Goal: Information Seeking & Learning: Learn about a topic

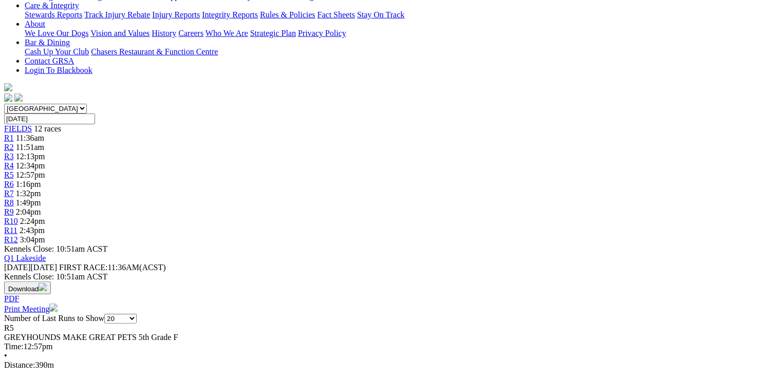
scroll to position [41, 0]
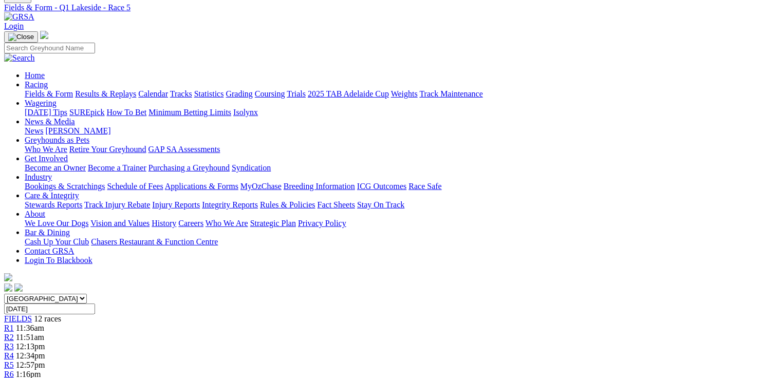
click at [394, 370] on div "R6 1:16pm" at bounding box center [391, 374] width 774 height 9
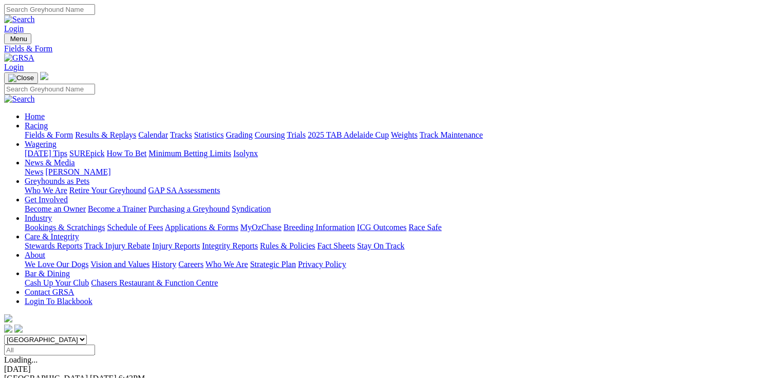
click at [87, 335] on select "South Australia New South Wales Northern Territory Queensland Tasmania Victoria…" at bounding box center [45, 340] width 83 height 10
select select "QLD"
click at [69, 335] on select "South Australia New South Wales Northern Territory Queensland Tasmania Victoria…" at bounding box center [45, 340] width 83 height 10
click at [41, 374] on span "6:34pm" at bounding box center [28, 378] width 25 height 9
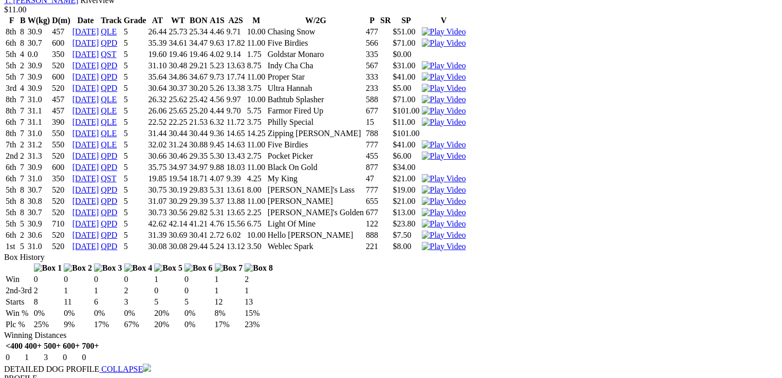
scroll to position [1768, 0]
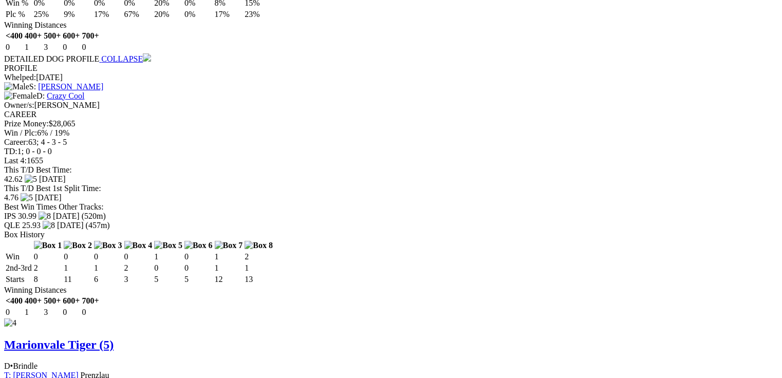
scroll to position [2078, 0]
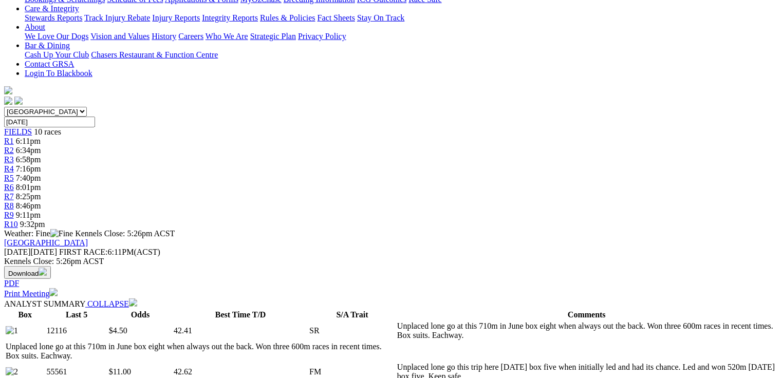
scroll to position [0, 0]
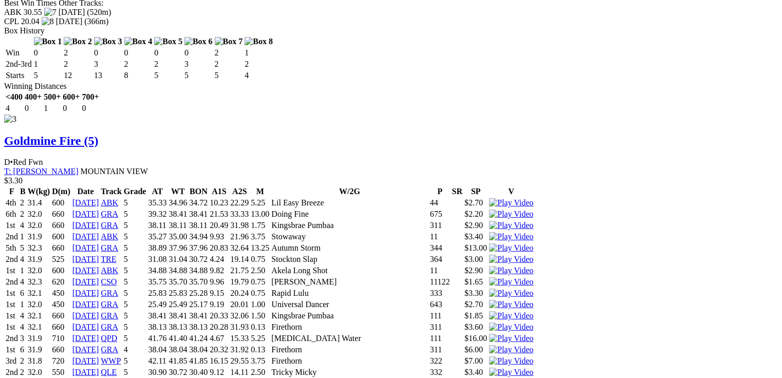
scroll to position [2358, 0]
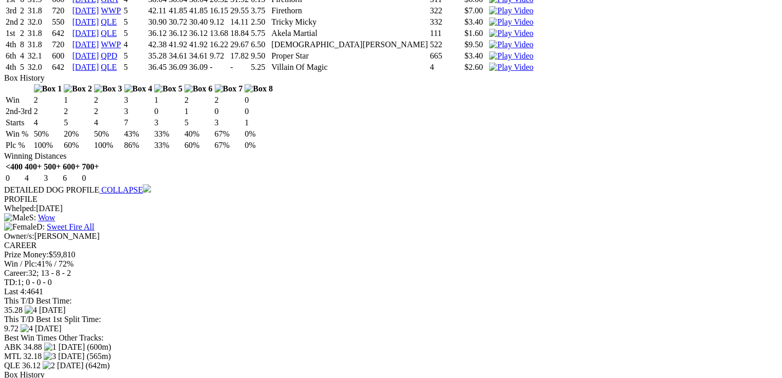
scroll to position [2741, 0]
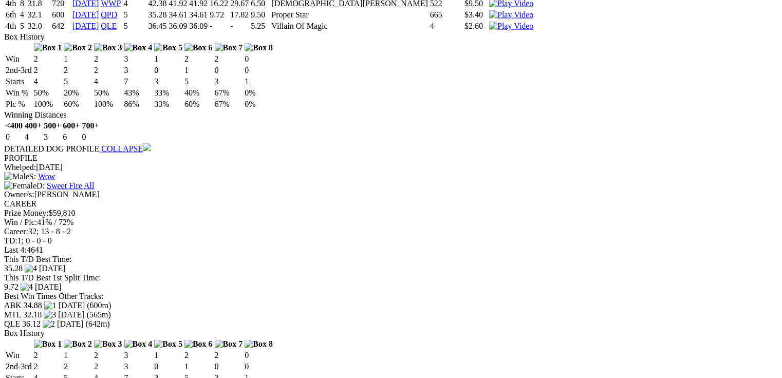
drag, startPoint x: 221, startPoint y: 280, endPoint x: 235, endPoint y: 282, distance: 14.0
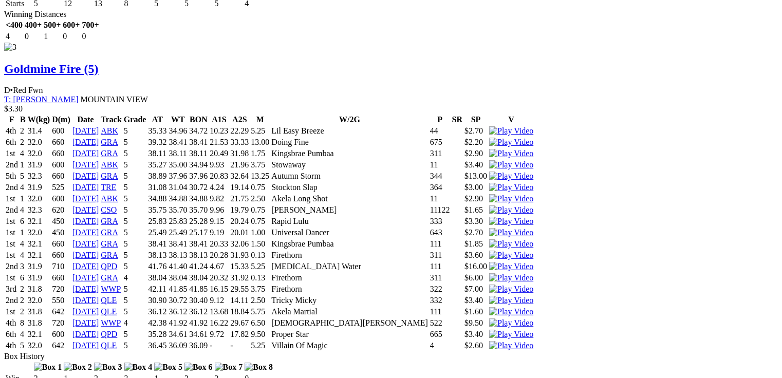
scroll to position [2412, 0]
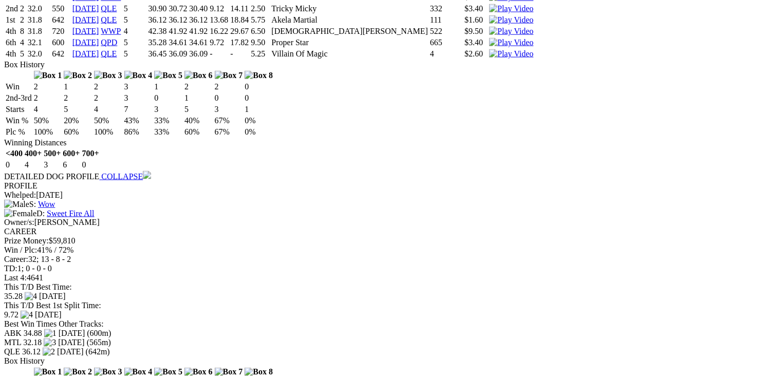
scroll to position [2741, 0]
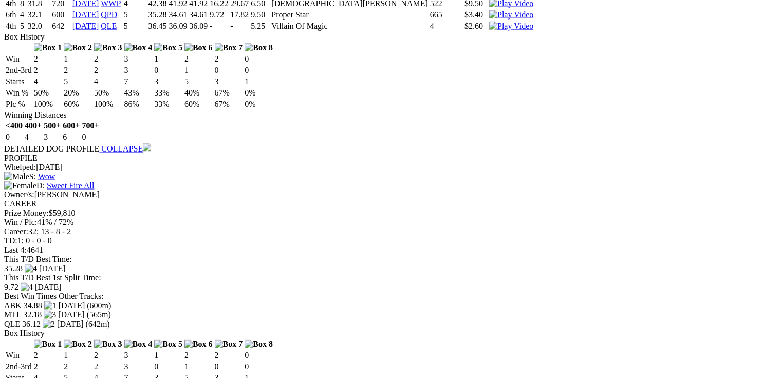
drag, startPoint x: 230, startPoint y: 273, endPoint x: 236, endPoint y: 271, distance: 6.7
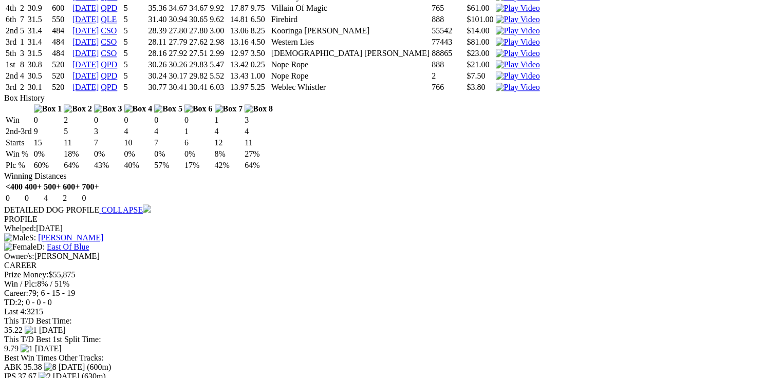
scroll to position [1138, 0]
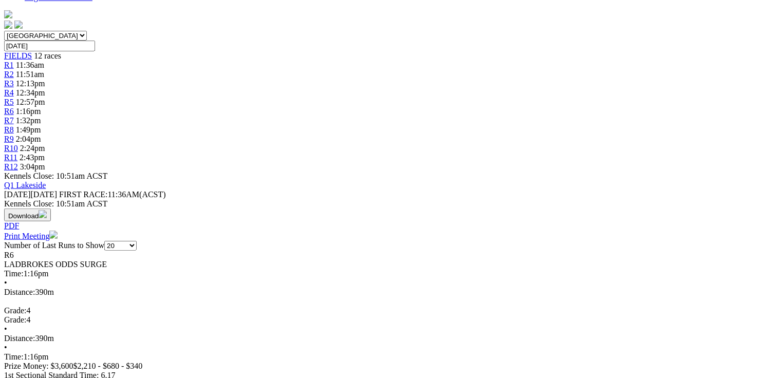
scroll to position [411, 0]
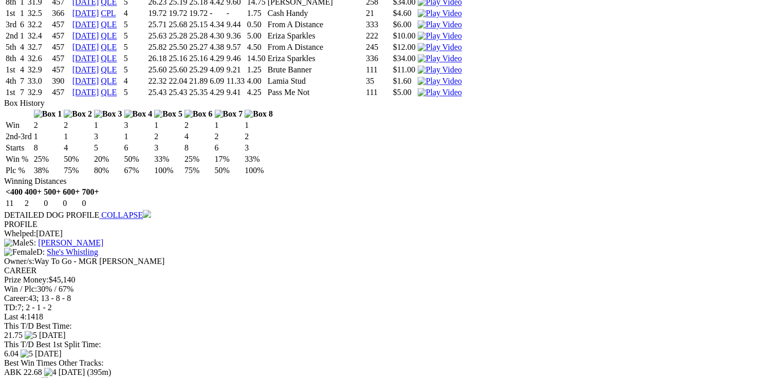
scroll to position [987, 0]
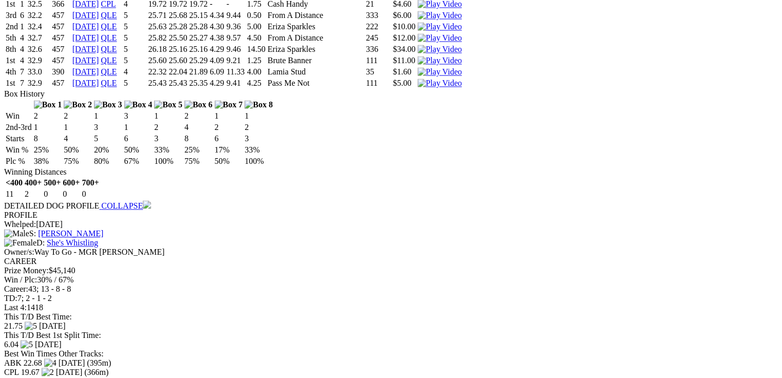
drag, startPoint x: 178, startPoint y: 207, endPoint x: 198, endPoint y: 237, distance: 36.3
drag, startPoint x: 178, startPoint y: 246, endPoint x: 196, endPoint y: 245, distance: 17.5
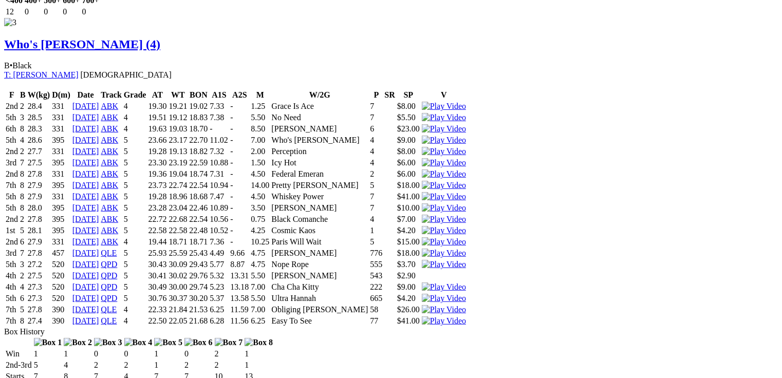
scroll to position [2138, 0]
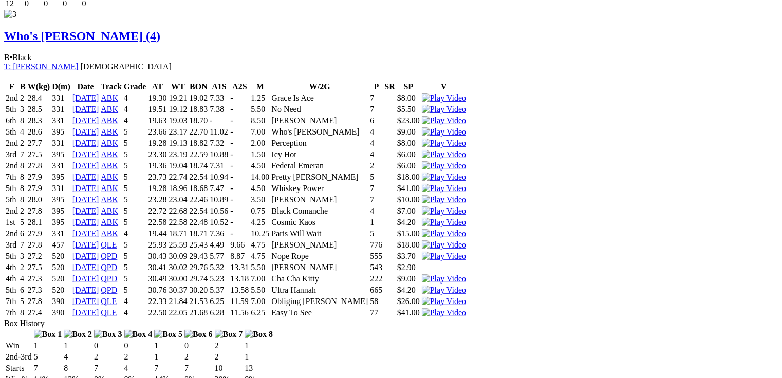
drag, startPoint x: 159, startPoint y: 107, endPoint x: 310, endPoint y: 106, distance: 151.6
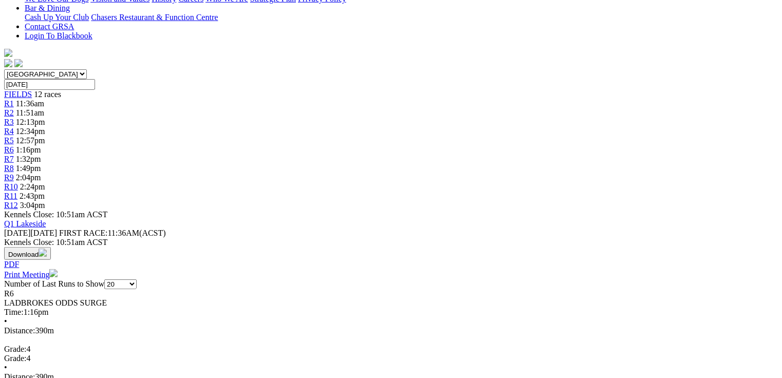
scroll to position [0, 0]
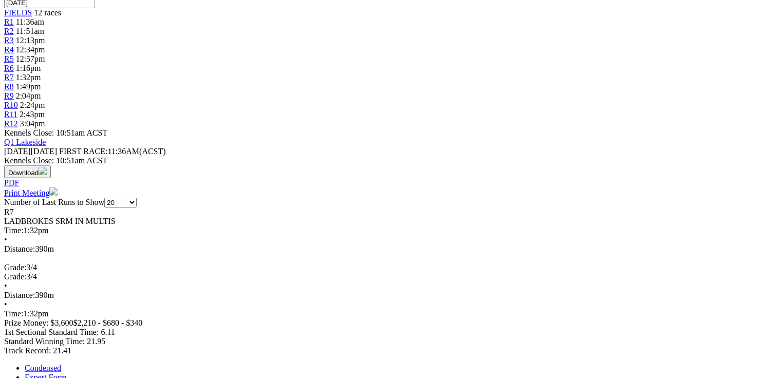
scroll to position [370, 0]
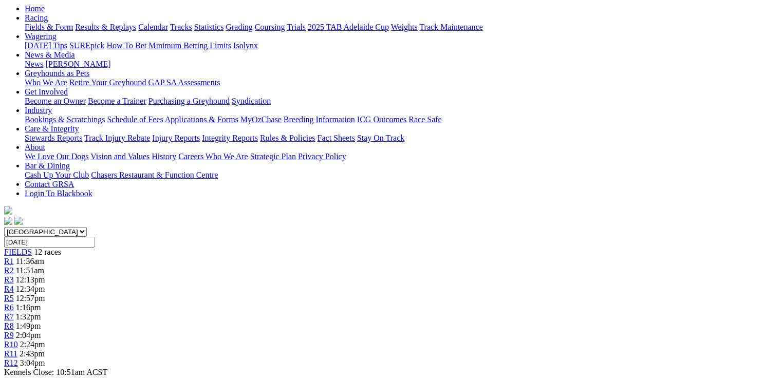
scroll to position [0, 0]
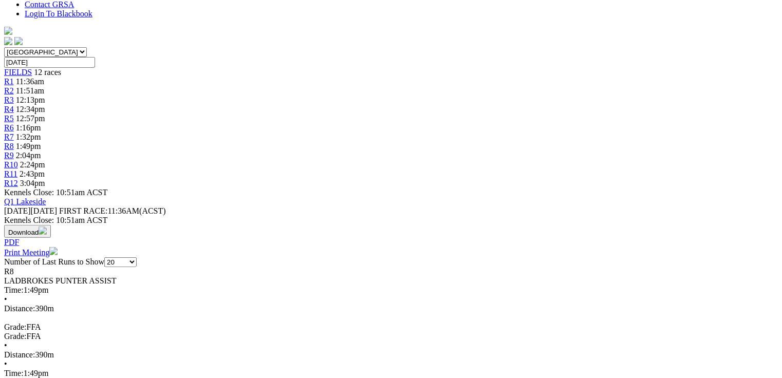
scroll to position [329, 0]
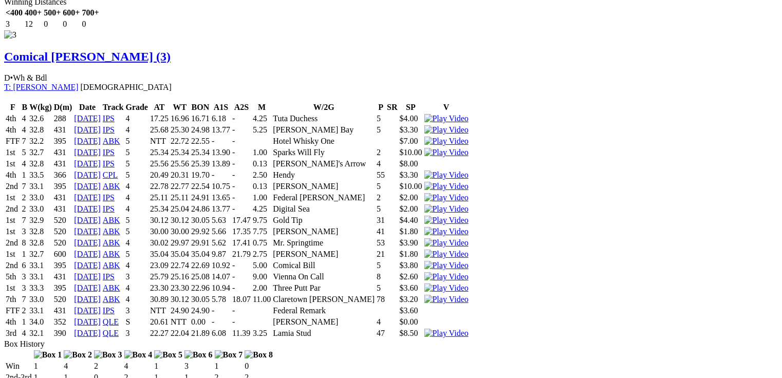
scroll to position [2097, 0]
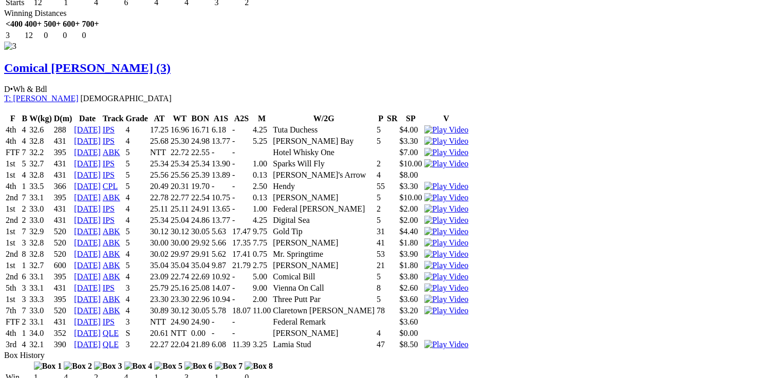
drag, startPoint x: 230, startPoint y: 161, endPoint x: 244, endPoint y: 163, distance: 14.0
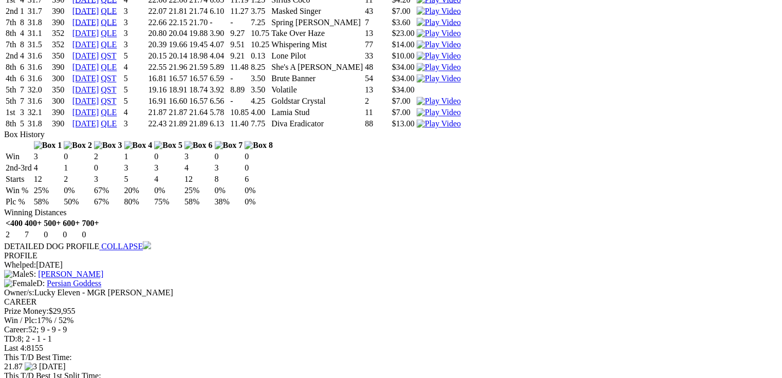
scroll to position [0, 0]
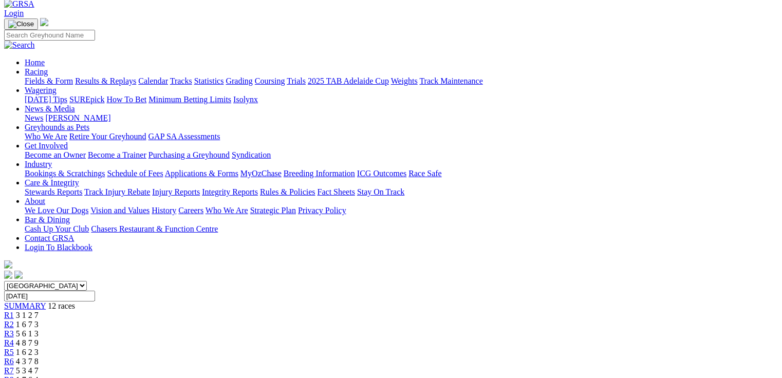
scroll to position [247, 0]
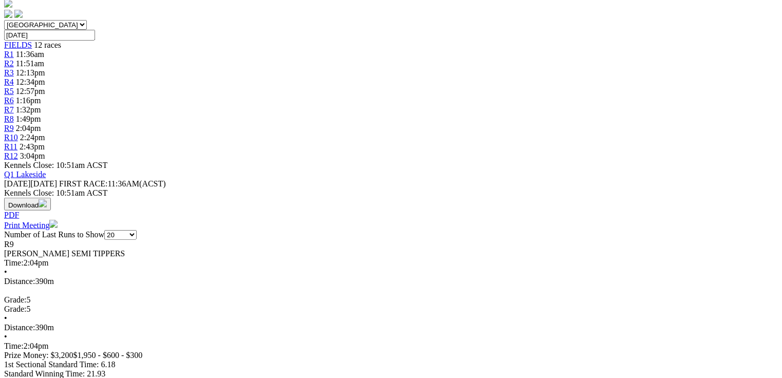
scroll to position [370, 0]
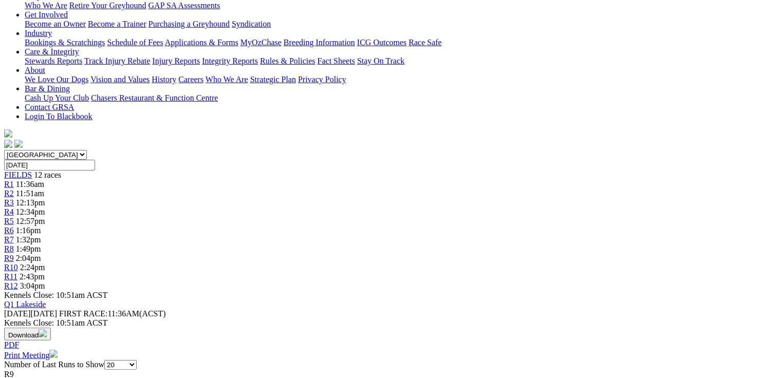
scroll to position [45, 0]
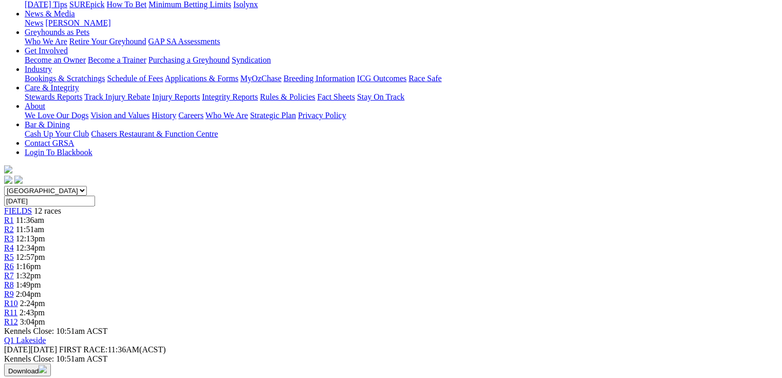
scroll to position [329, 0]
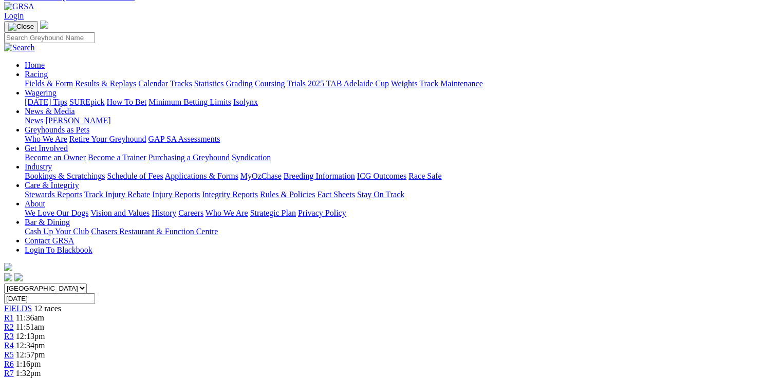
scroll to position [23, 0]
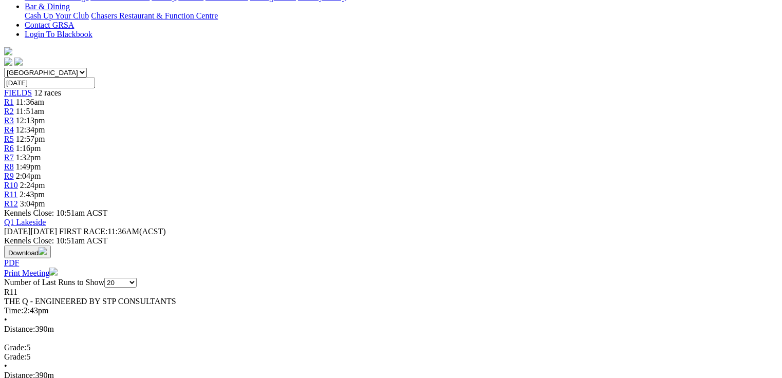
scroll to position [288, 0]
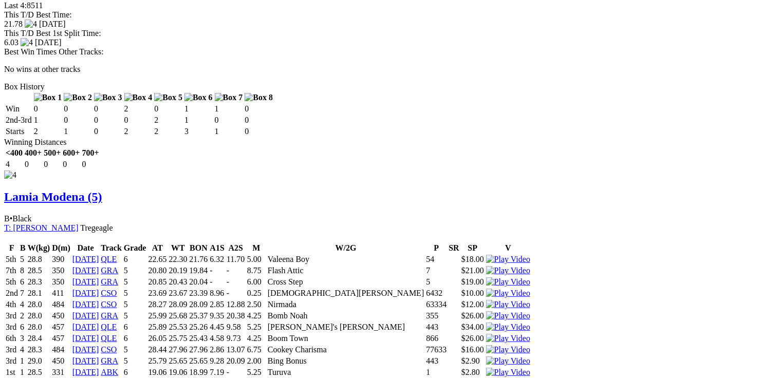
scroll to position [0, 0]
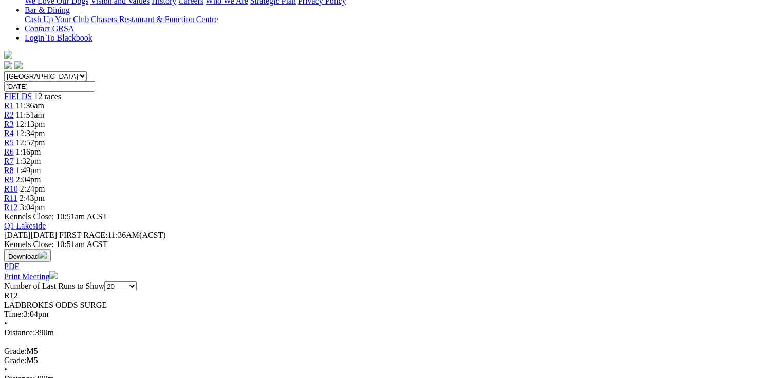
scroll to position [288, 0]
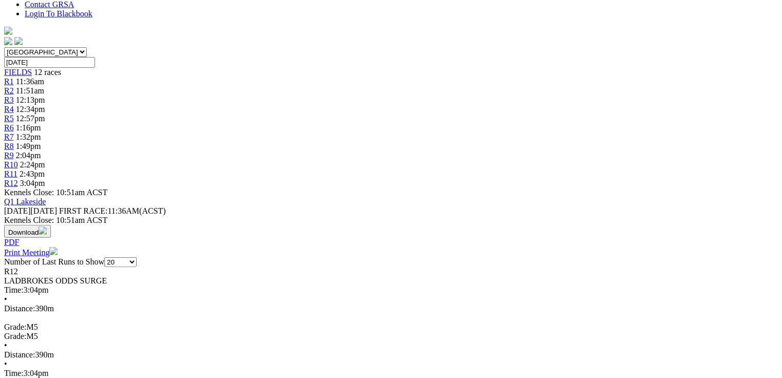
drag, startPoint x: 697, startPoint y: 330, endPoint x: 696, endPoint y: 324, distance: 5.7
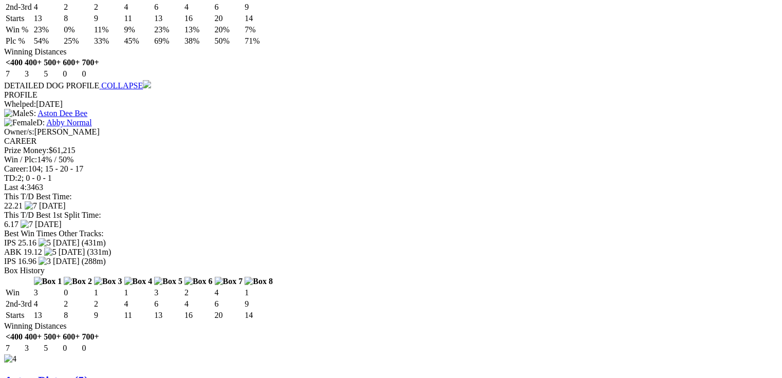
scroll to position [2508, 0]
